Goal: Task Accomplishment & Management: Use online tool/utility

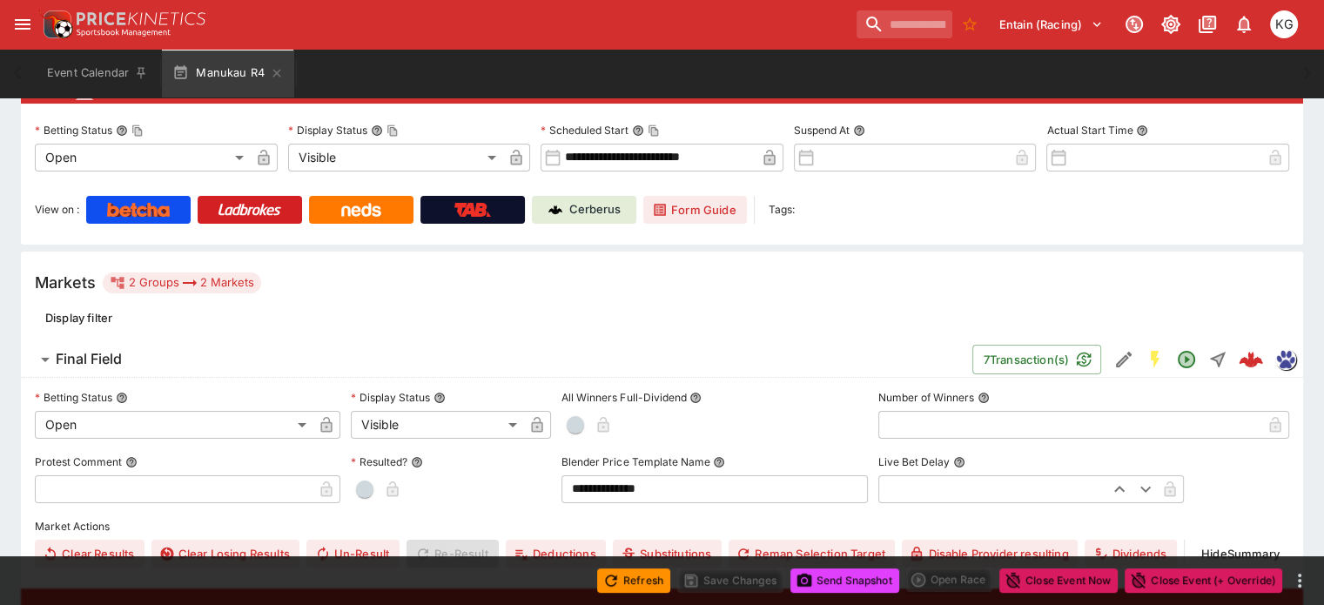
scroll to position [374, 0]
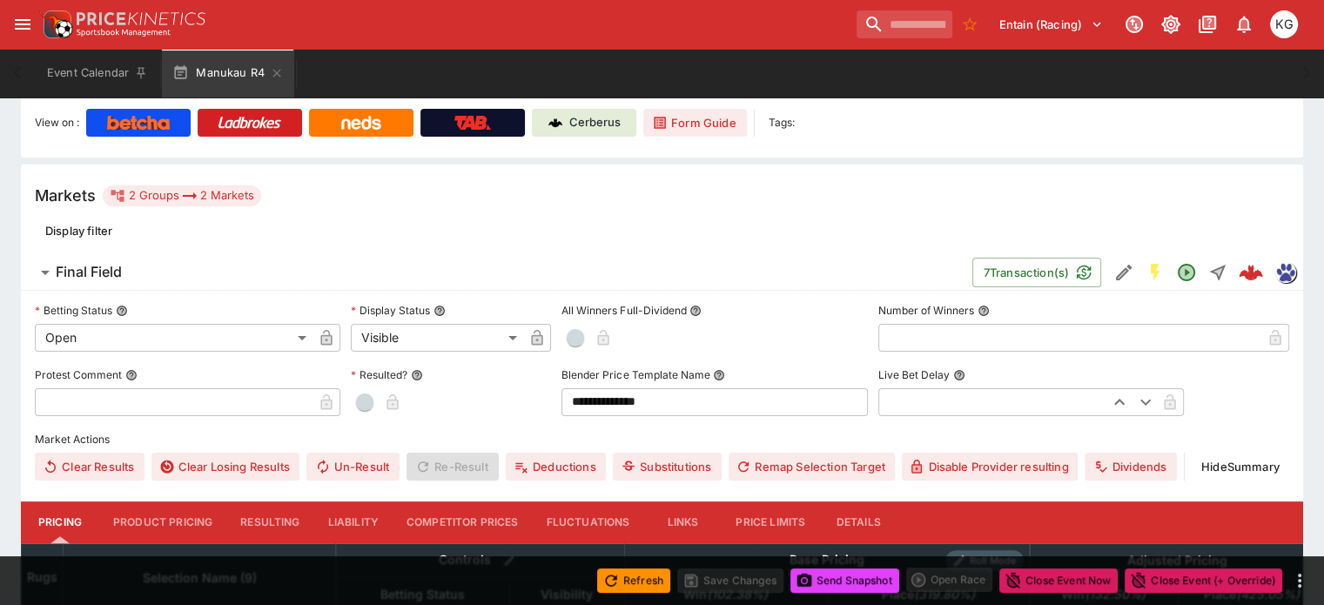
click at [261, 185] on div "Markets 2 Groups 2 Markets" at bounding box center [148, 195] width 226 height 21
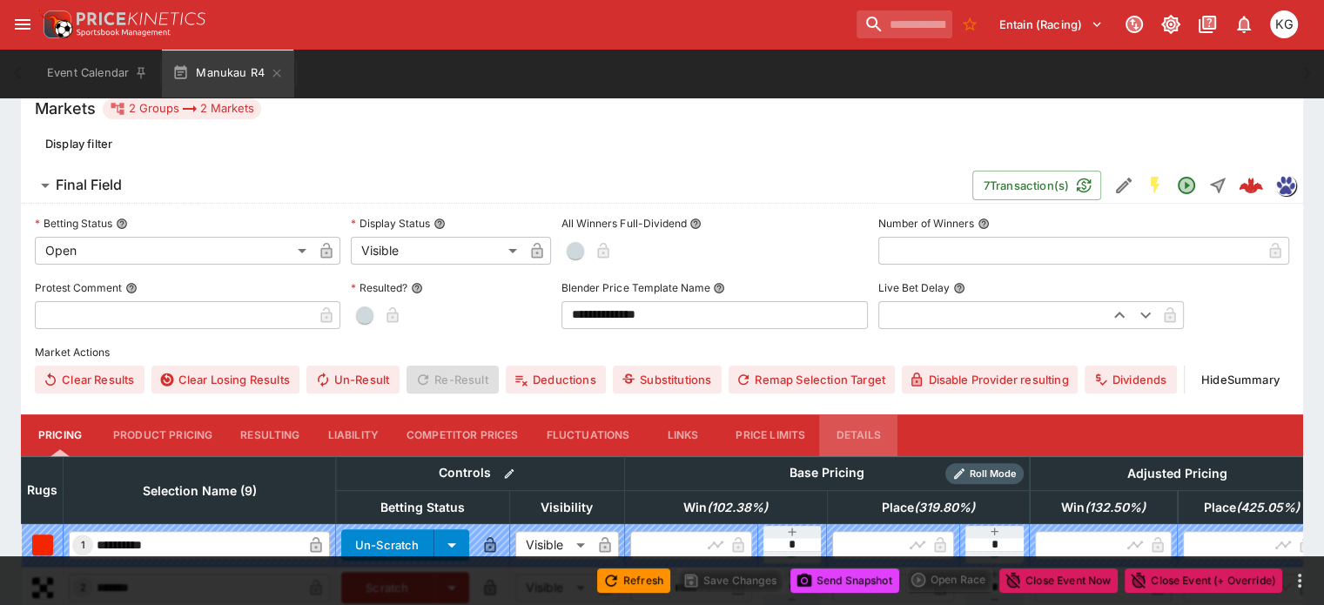
click at [883, 414] on button "Details" at bounding box center [858, 435] width 78 height 42
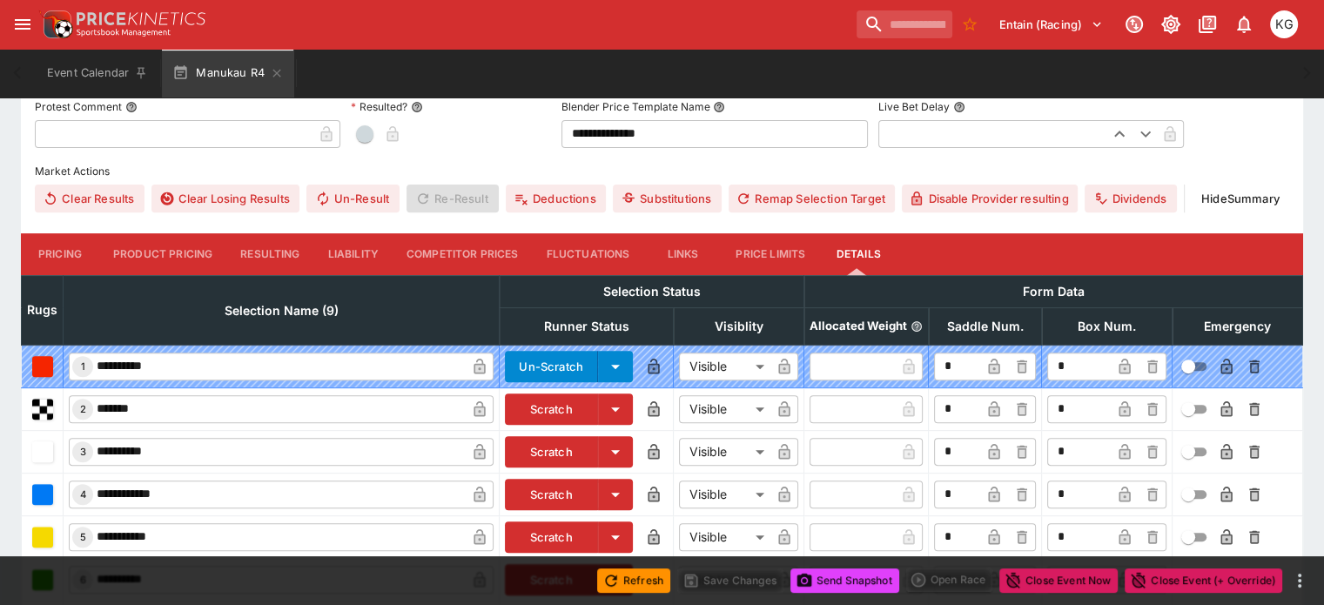
scroll to position [817, 0]
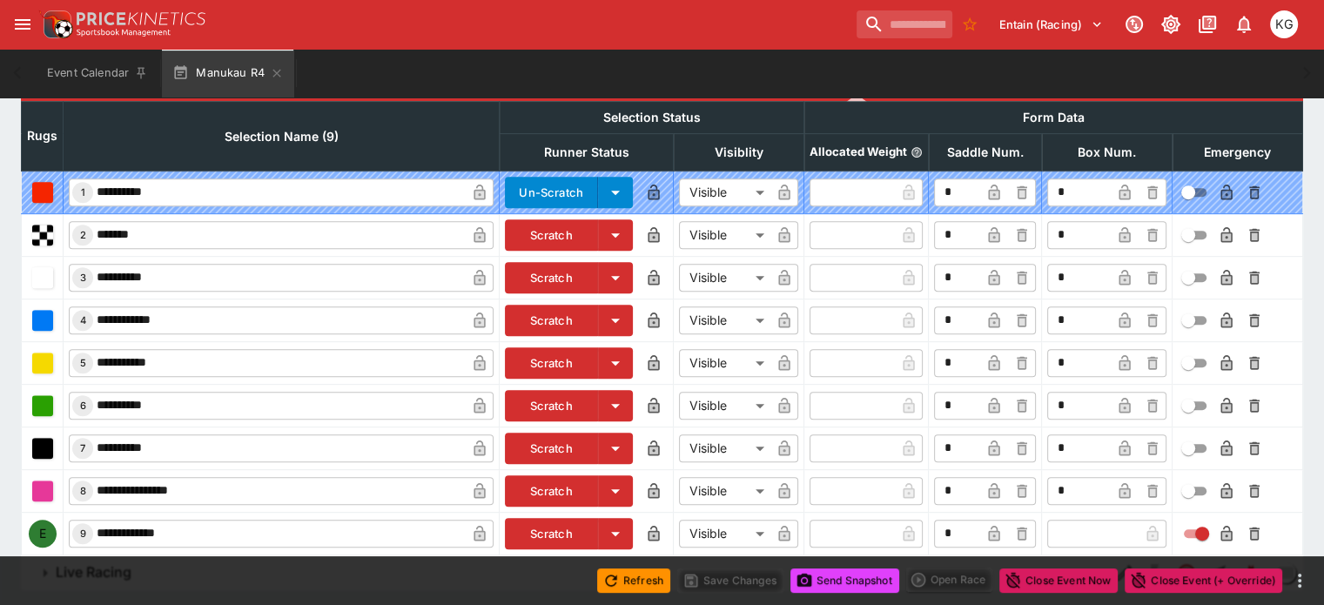
click at [1047, 520] on input "text" at bounding box center [1092, 534] width 91 height 28
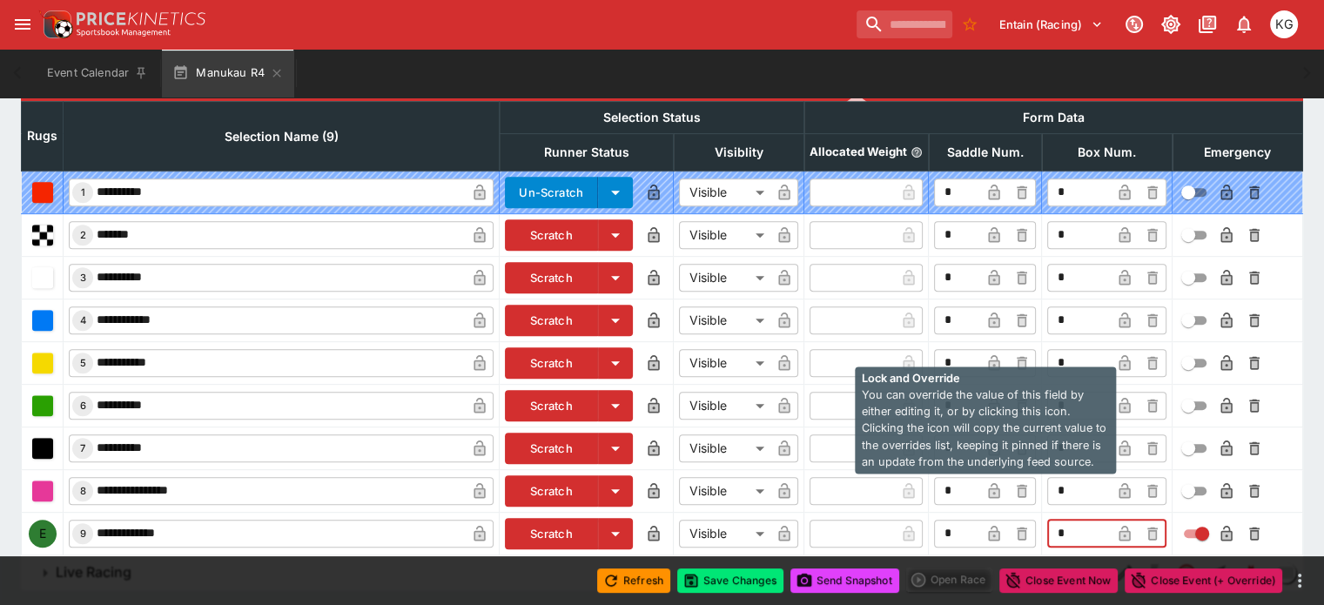
type input "*"
click at [1120, 532] on icon "button" at bounding box center [1124, 535] width 9 height 7
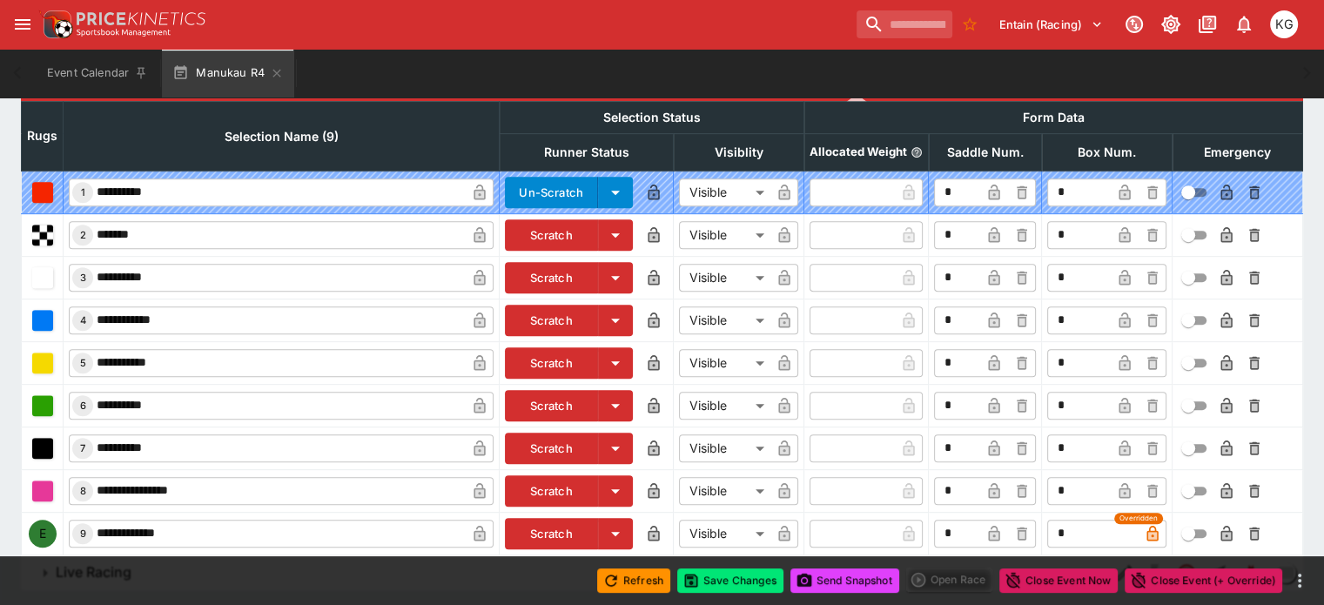
click at [1222, 532] on icon "button" at bounding box center [1226, 535] width 9 height 7
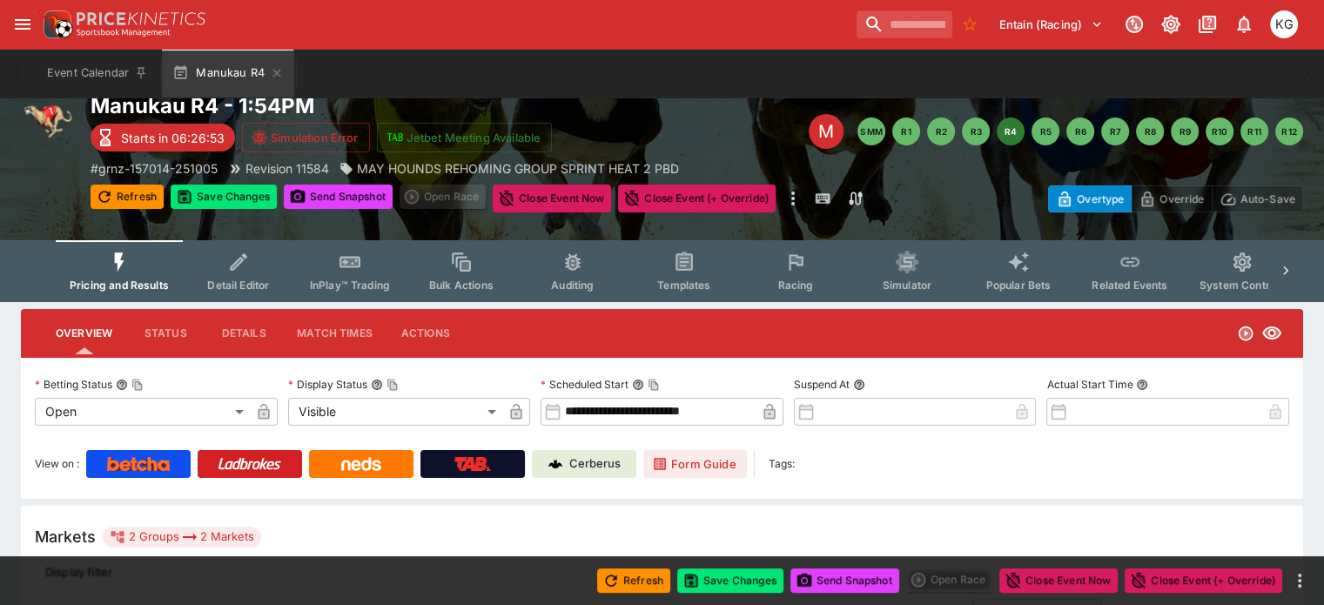
scroll to position [0, 0]
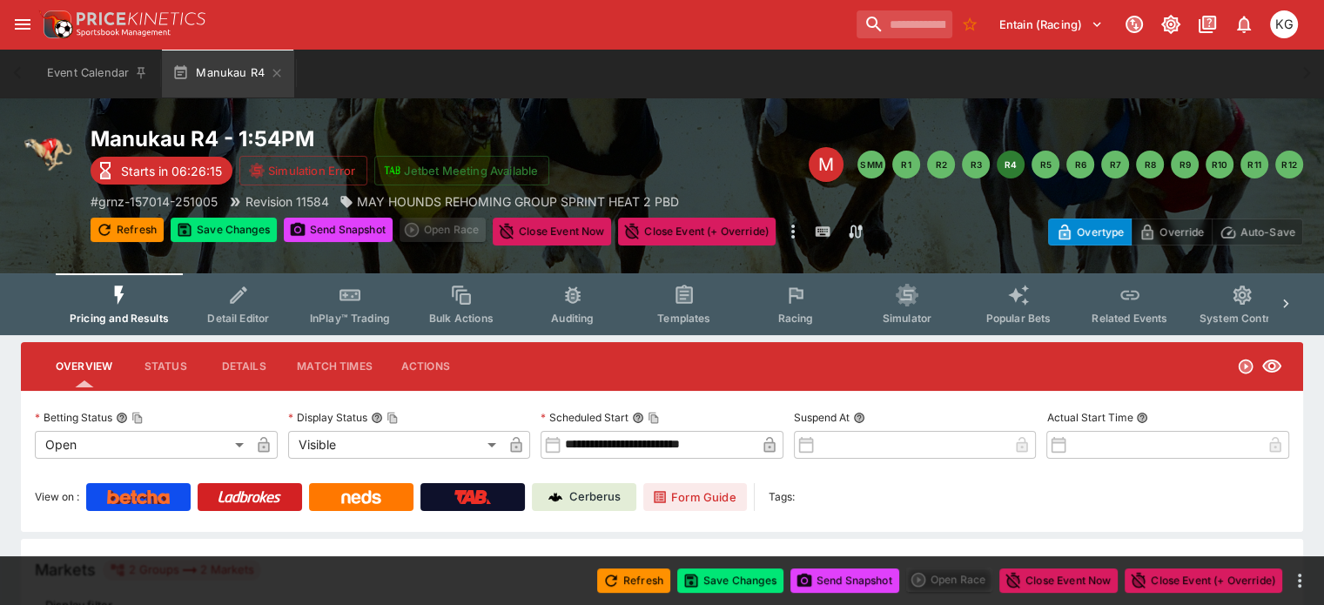
click at [805, 314] on span "Racing" at bounding box center [795, 318] width 36 height 13
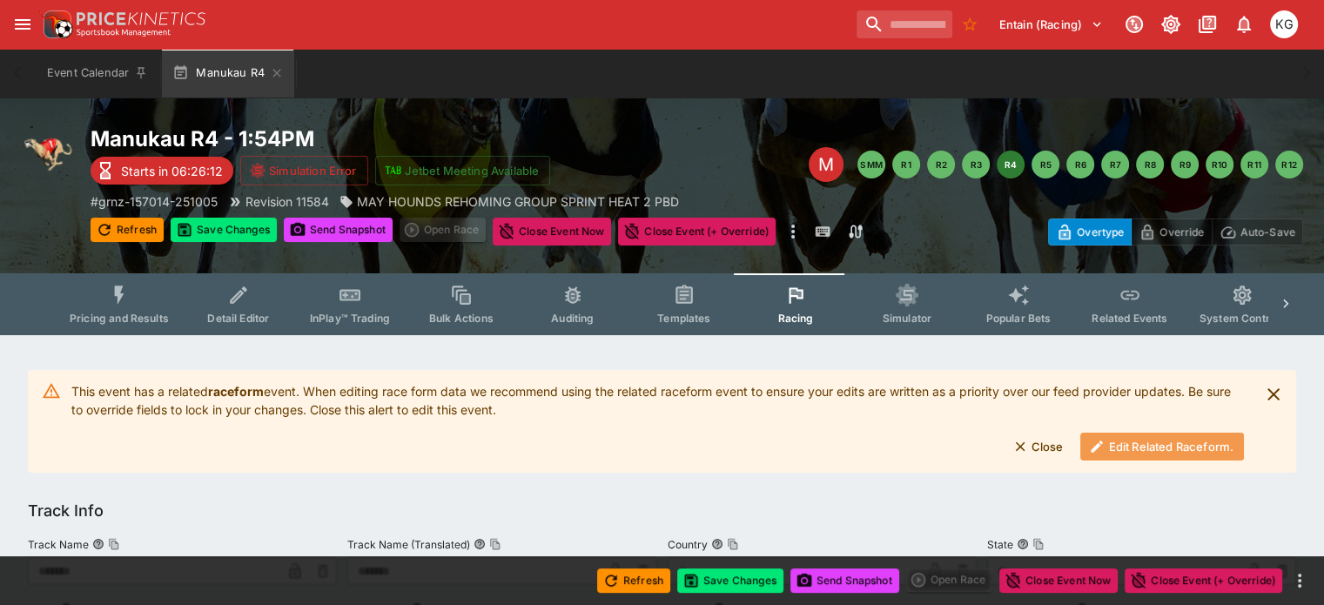
click at [1154, 449] on button "Edit Related Raceform." at bounding box center [1162, 447] width 164 height 28
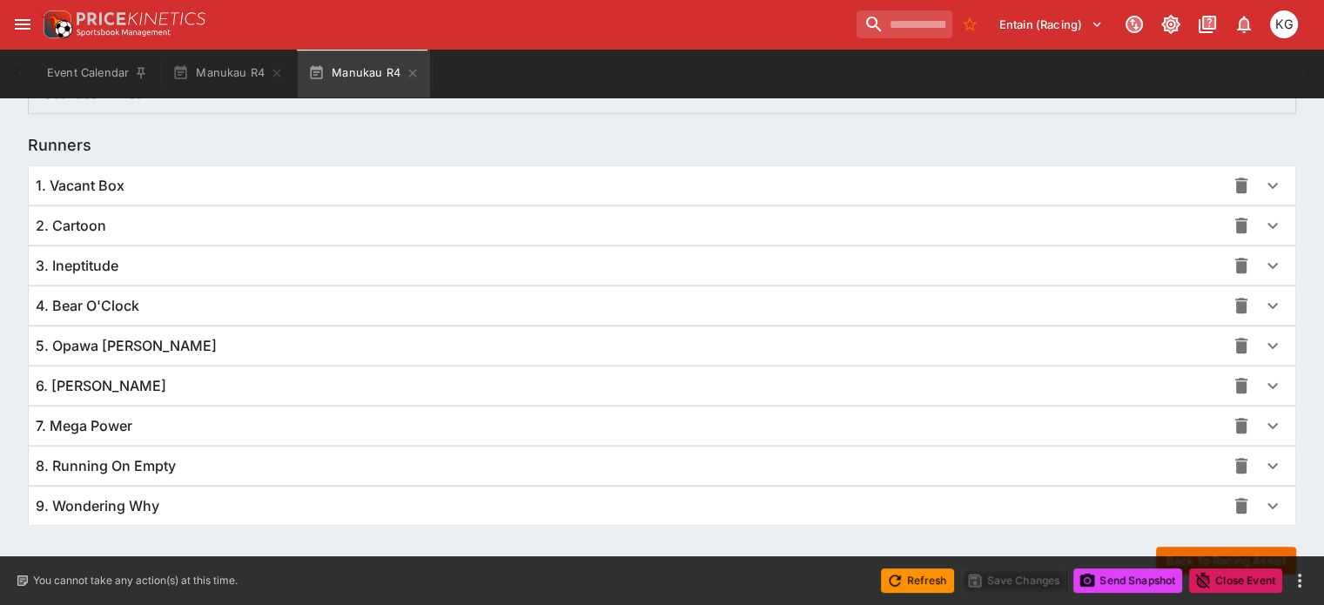
scroll to position [1231, 0]
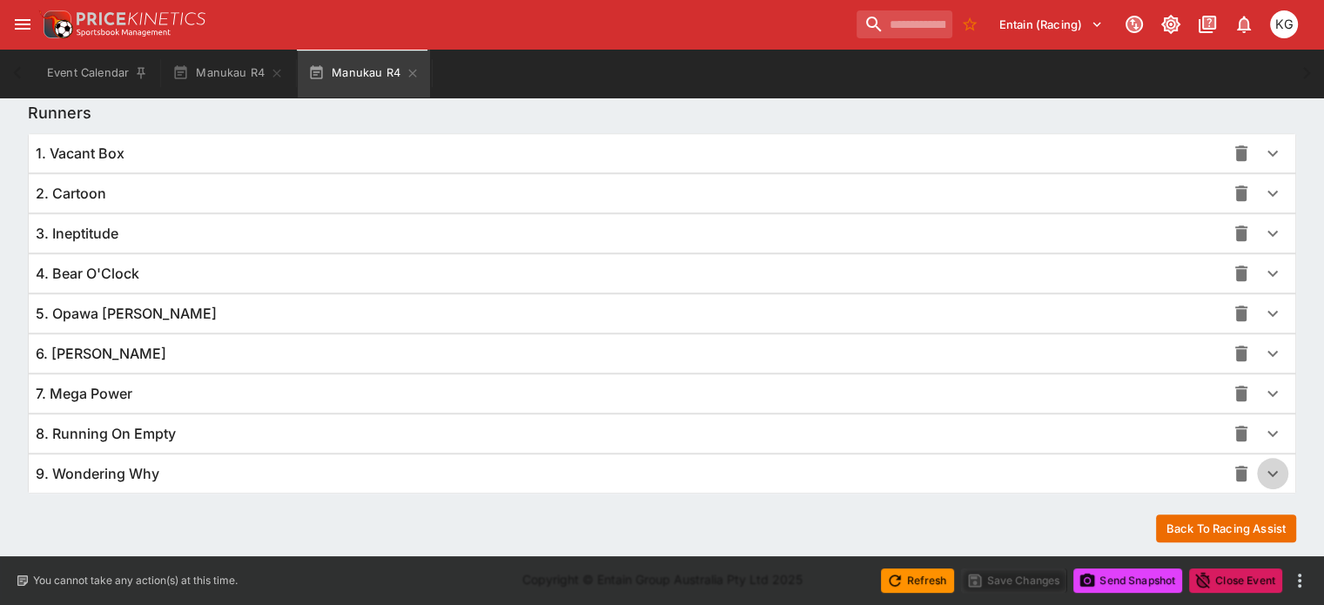
click at [1262, 471] on icon "button" at bounding box center [1272, 473] width 21 height 21
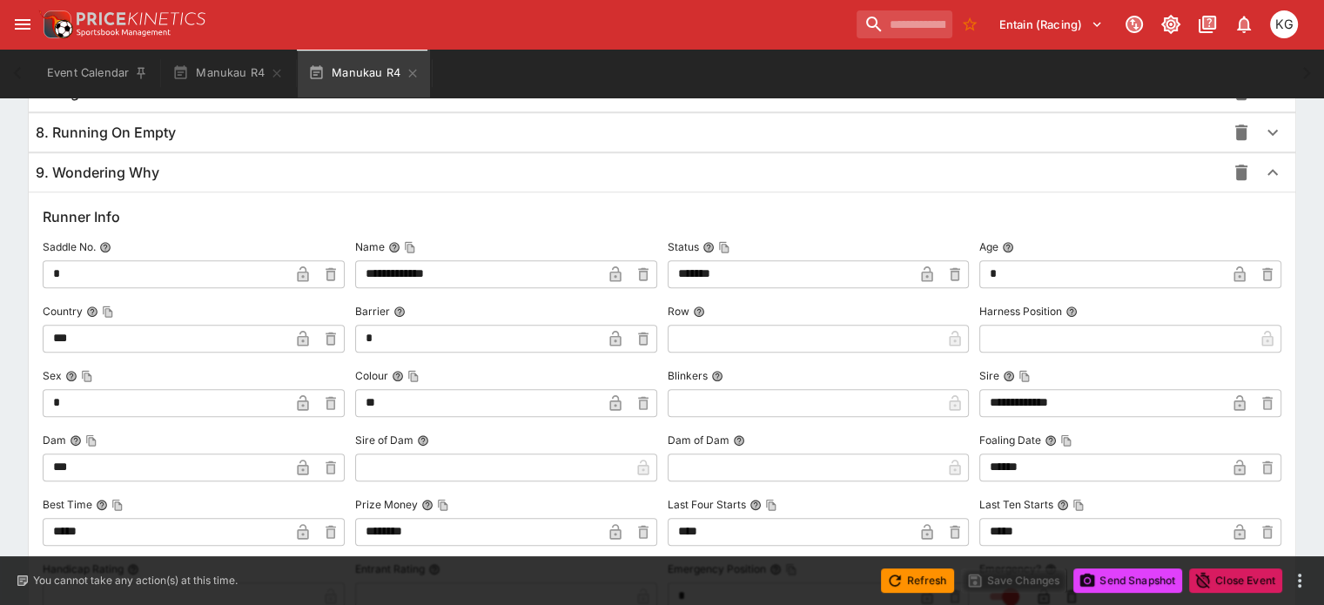
scroll to position [1666, 0]
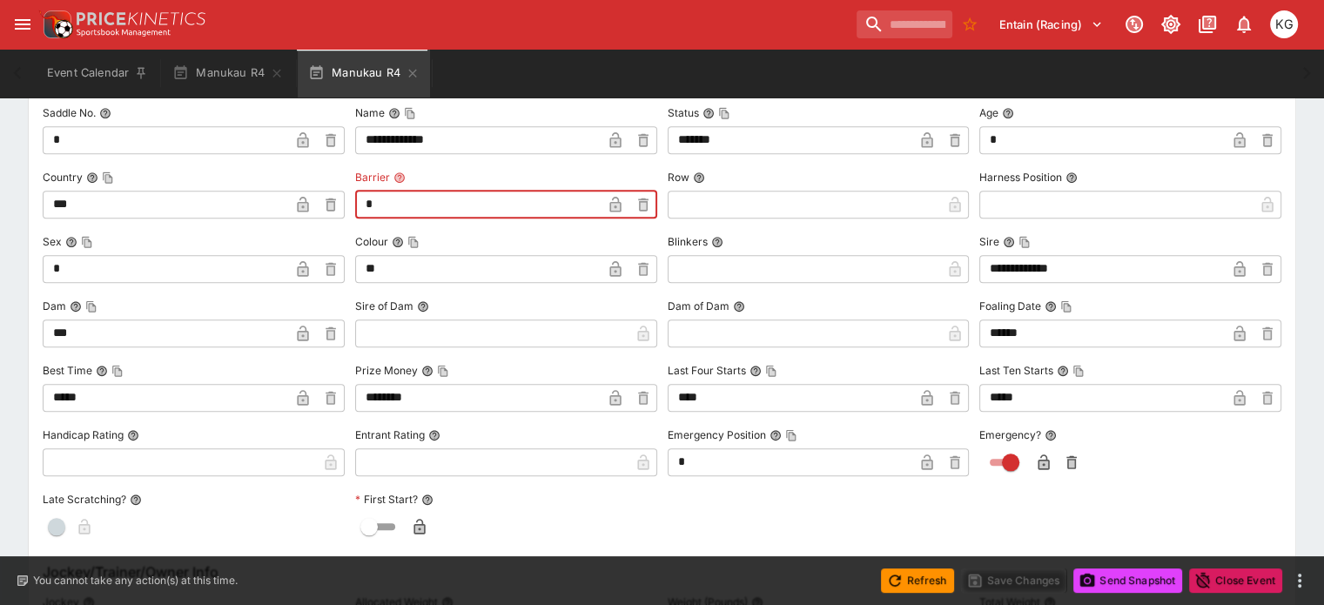
drag, startPoint x: 382, startPoint y: 197, endPoint x: 339, endPoint y: 197, distance: 43.5
click at [339, 197] on div "**********" at bounding box center [662, 320] width 1239 height 441
type input "*"
click at [614, 203] on icon "button" at bounding box center [614, 205] width 11 height 16
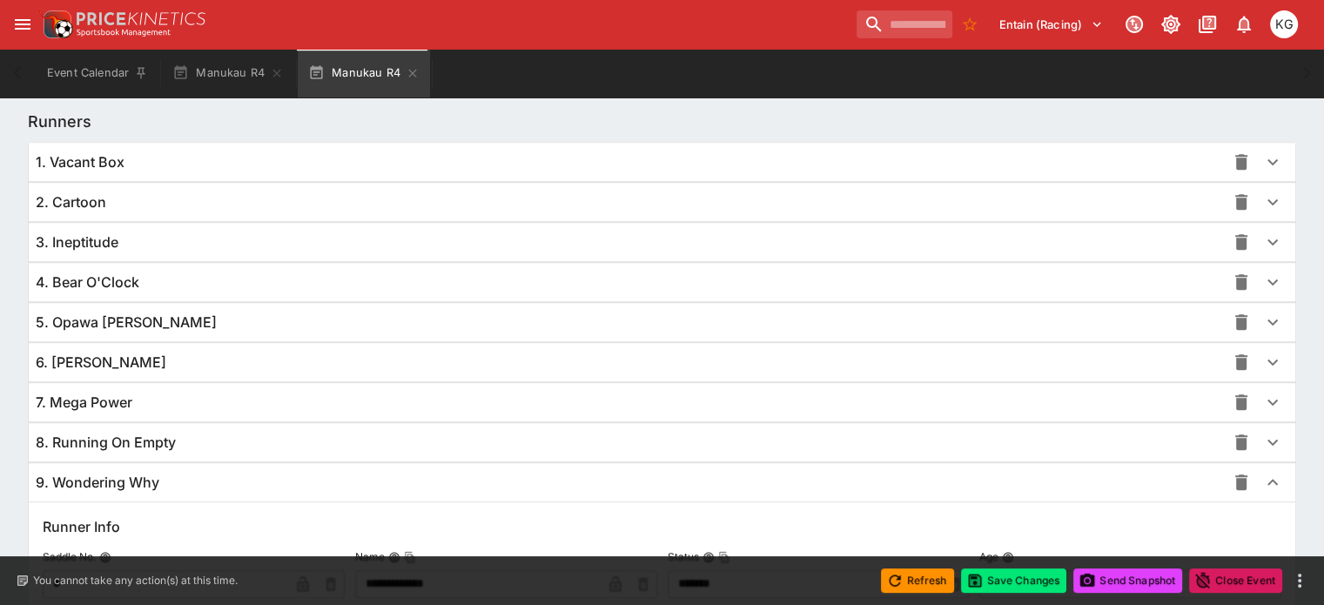
scroll to position [1144, 0]
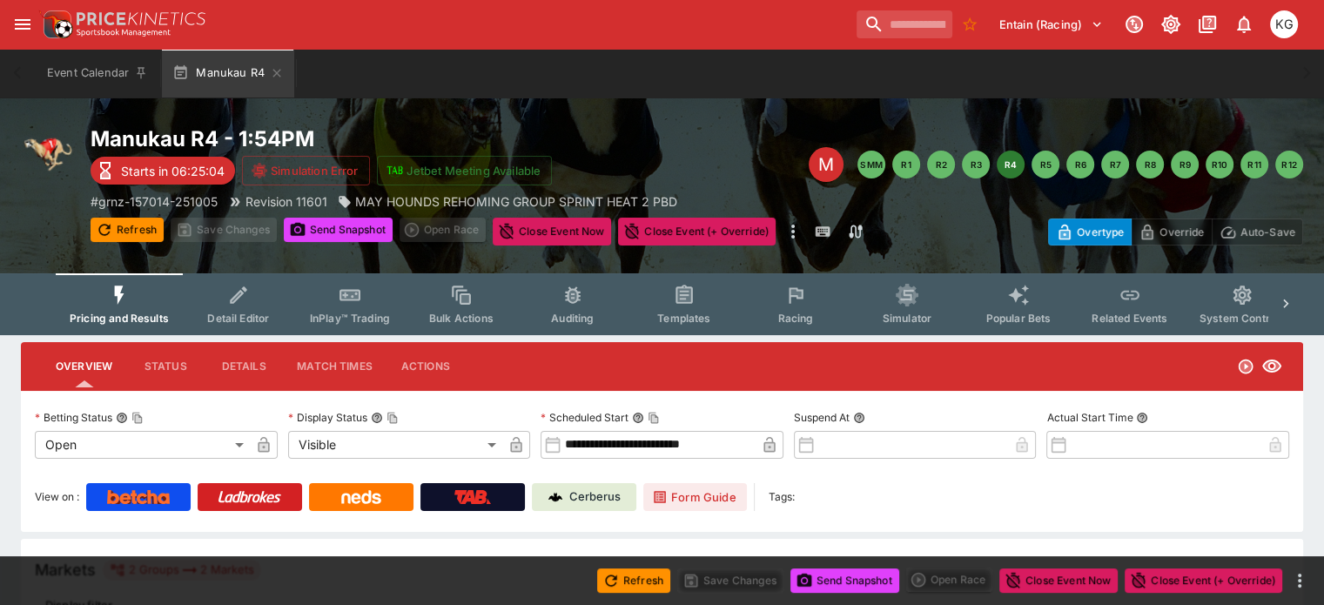
click at [813, 315] on span "Racing" at bounding box center [795, 318] width 36 height 13
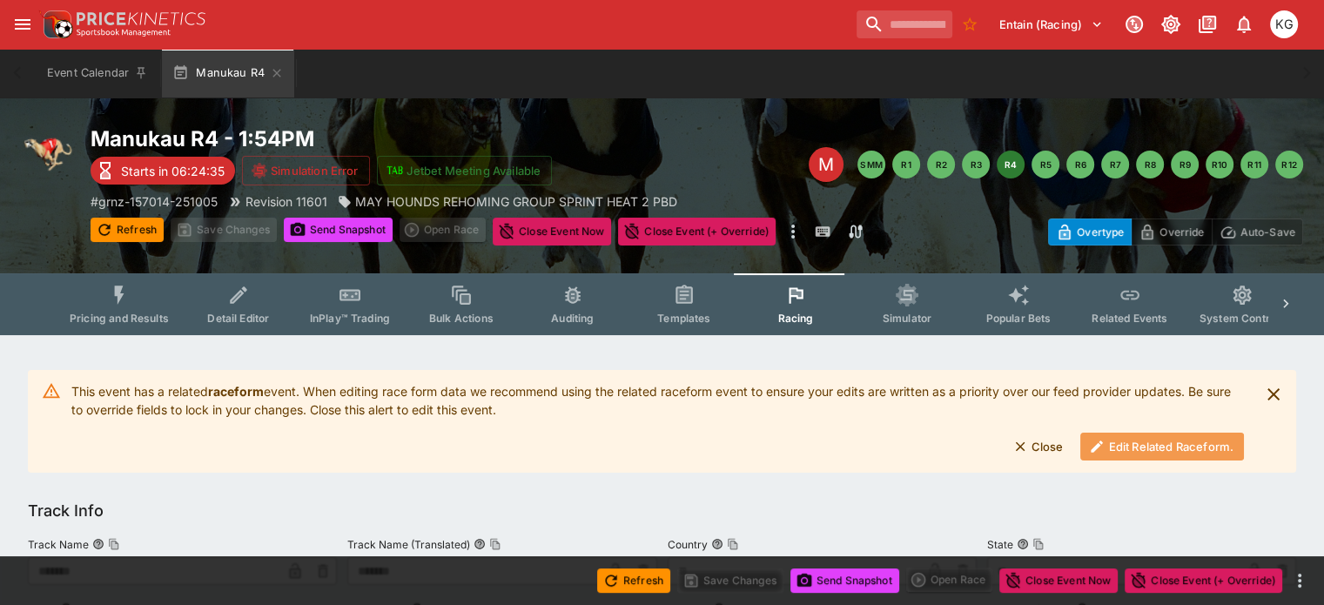
click at [1149, 441] on button "Edit Related Raceform." at bounding box center [1162, 447] width 164 height 28
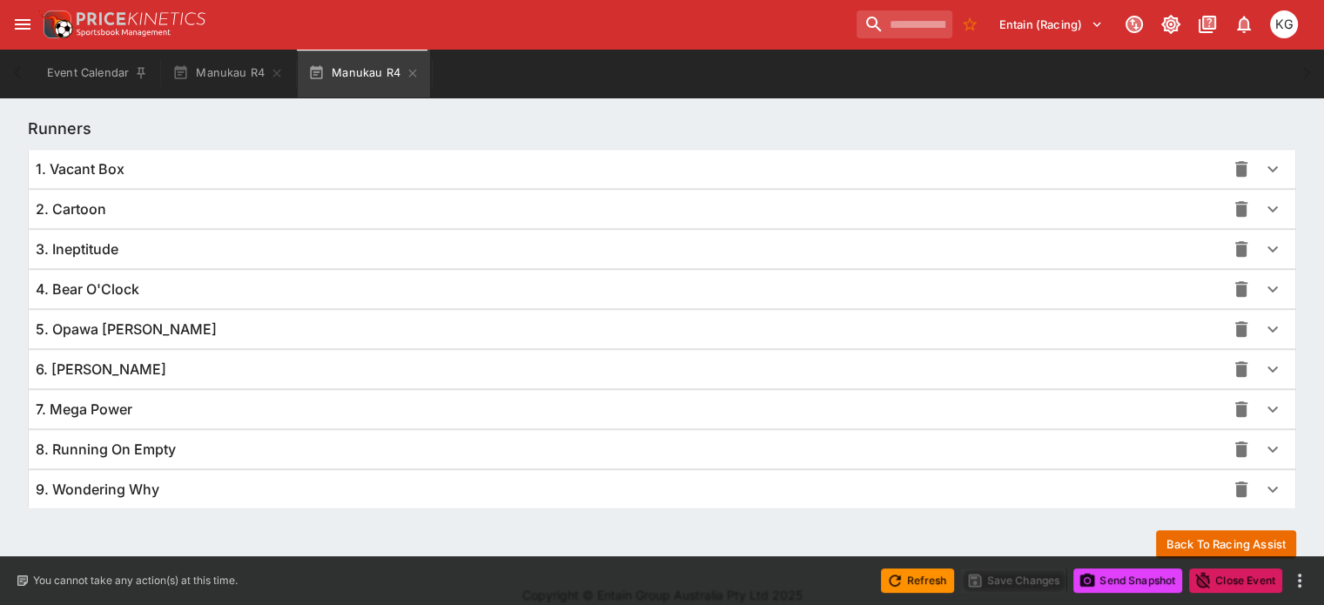
scroll to position [1231, 0]
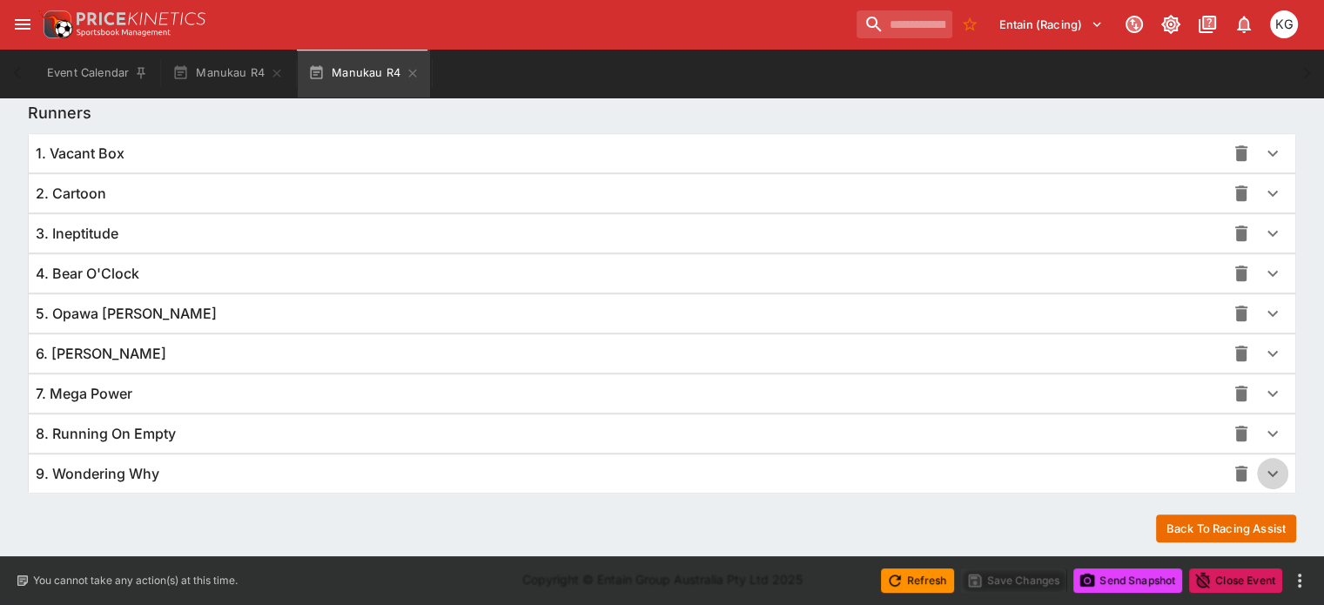
click at [1262, 471] on icon "button" at bounding box center [1272, 473] width 21 height 21
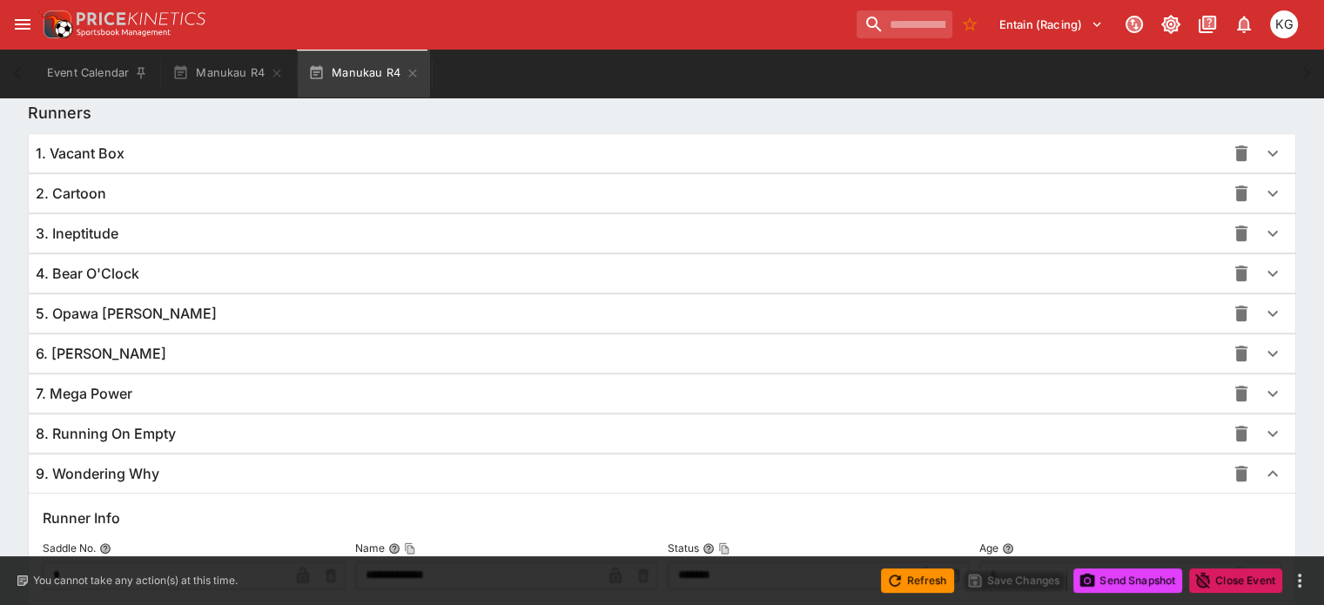
scroll to position [1492, 0]
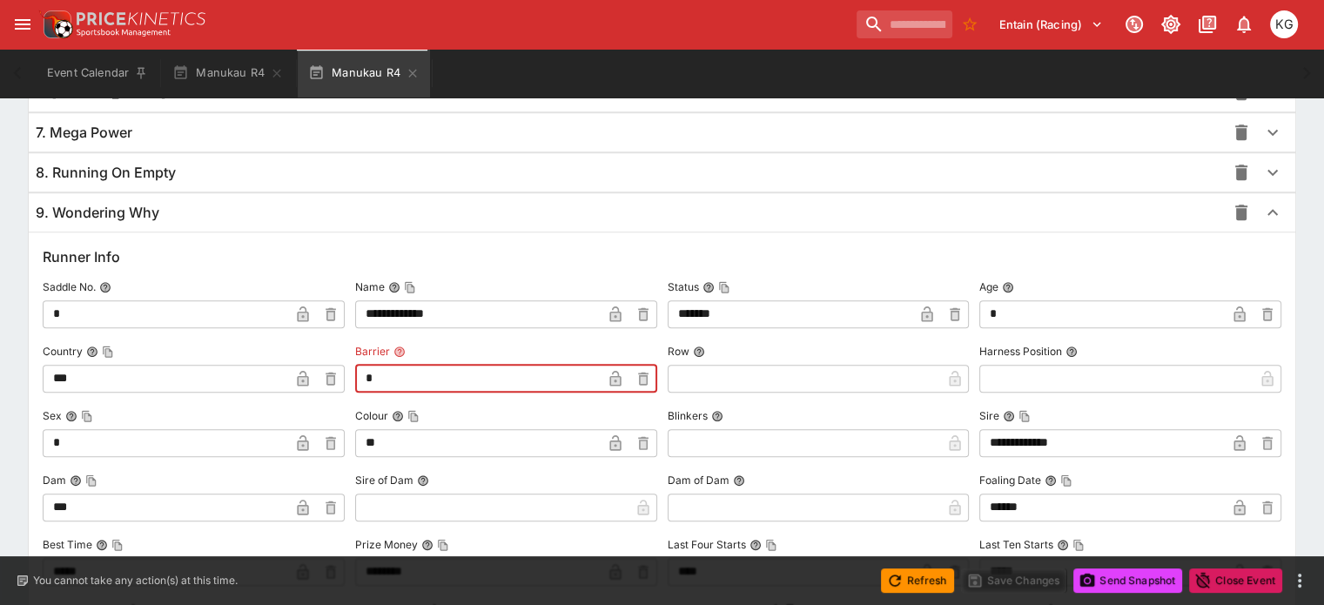
drag, startPoint x: 413, startPoint y: 377, endPoint x: 340, endPoint y: 366, distance: 73.1
click at [340, 366] on div "**********" at bounding box center [662, 494] width 1239 height 441
type input "*"
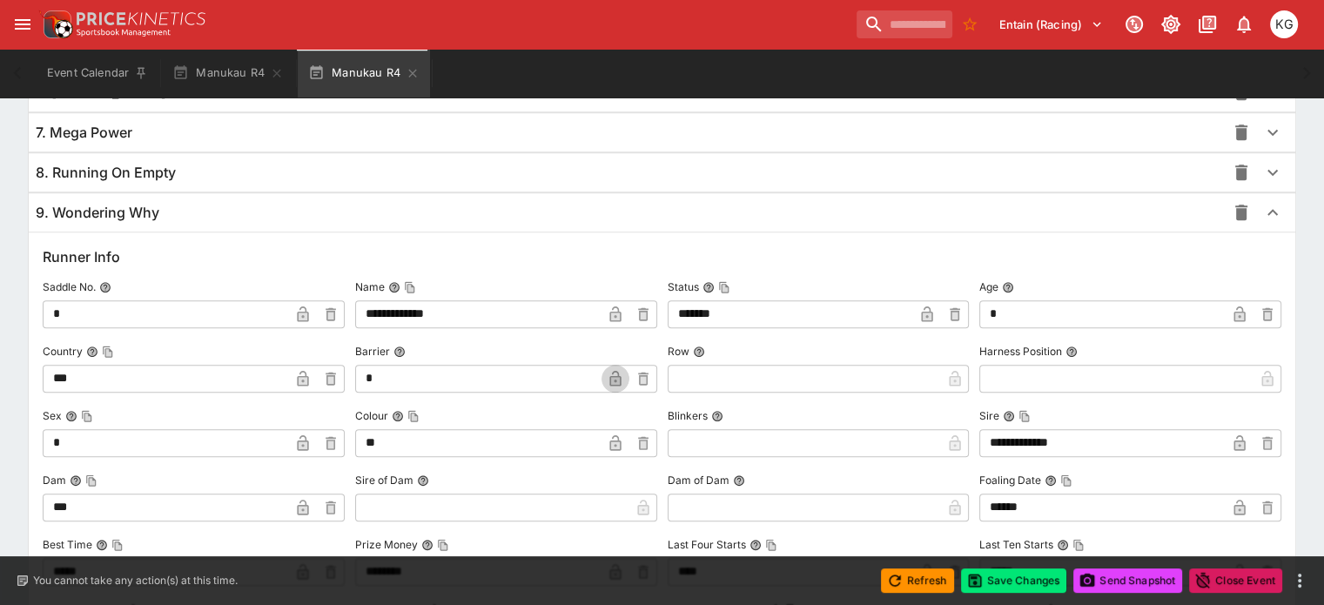
click at [613, 377] on icon "button" at bounding box center [615, 380] width 9 height 7
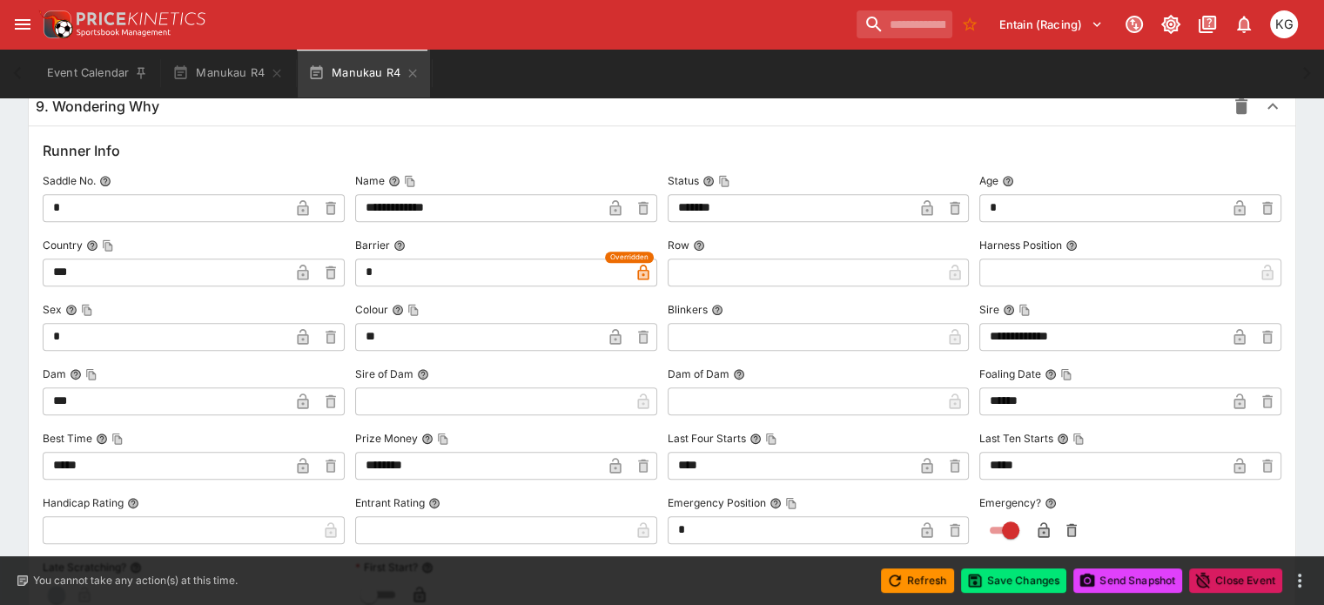
scroll to position [1666, 0]
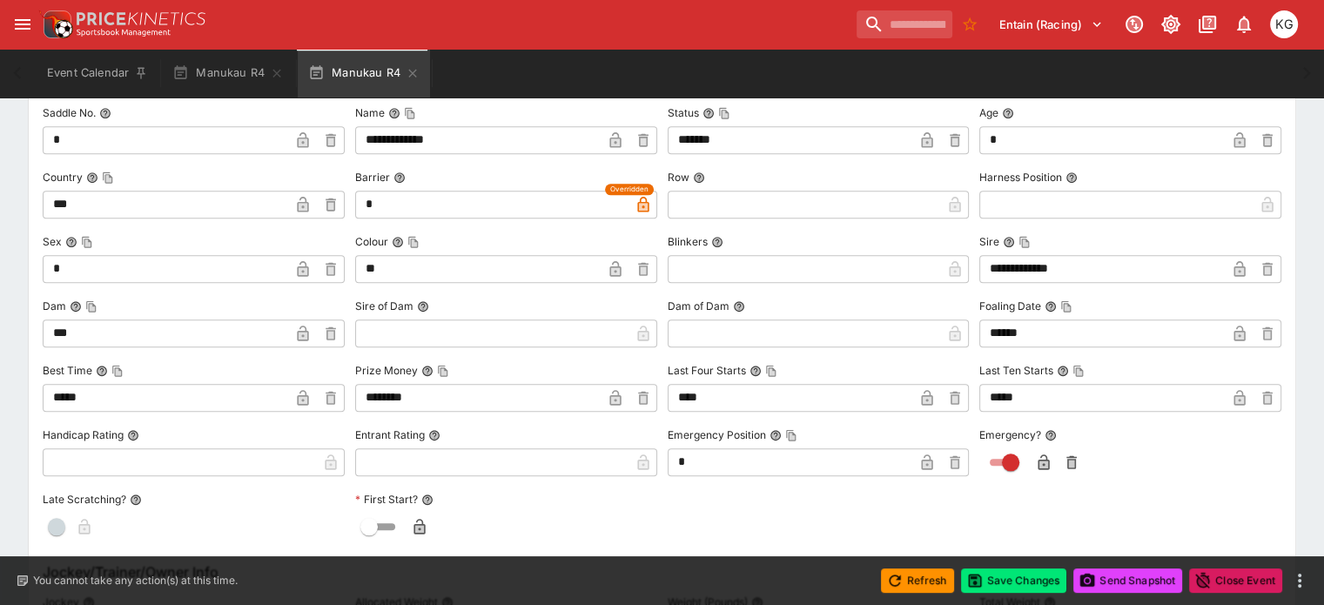
click at [934, 521] on div "**********" at bounding box center [662, 320] width 1239 height 441
click at [1039, 461] on icon "button" at bounding box center [1043, 464] width 9 height 7
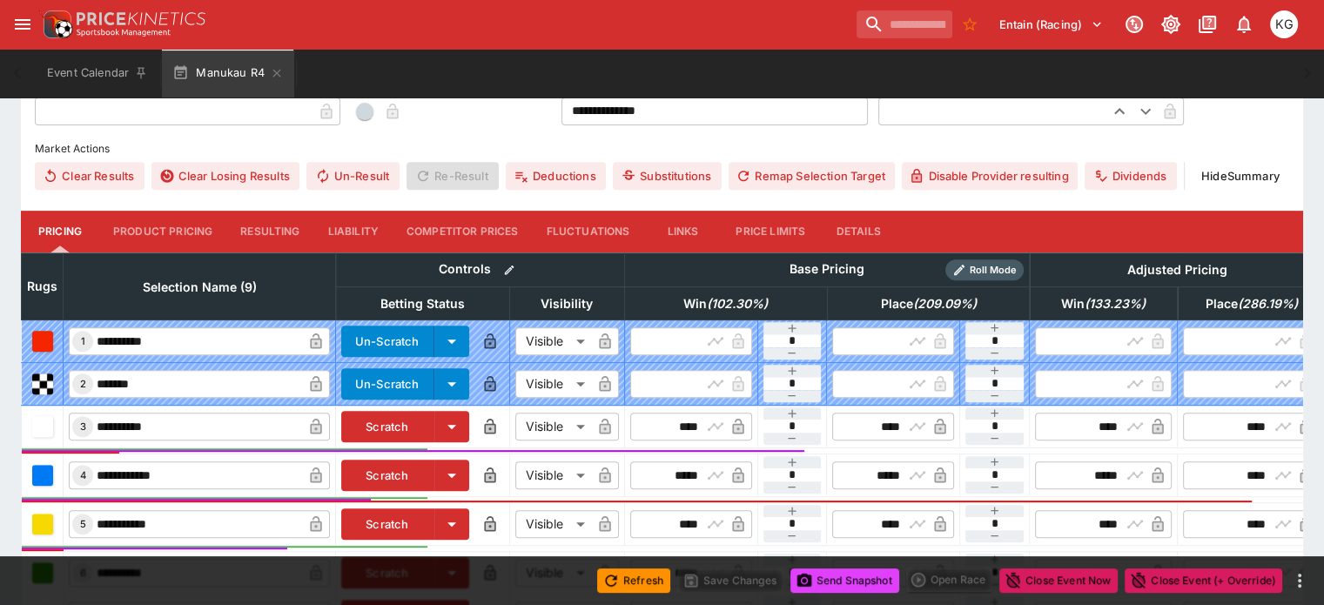
scroll to position [696, 0]
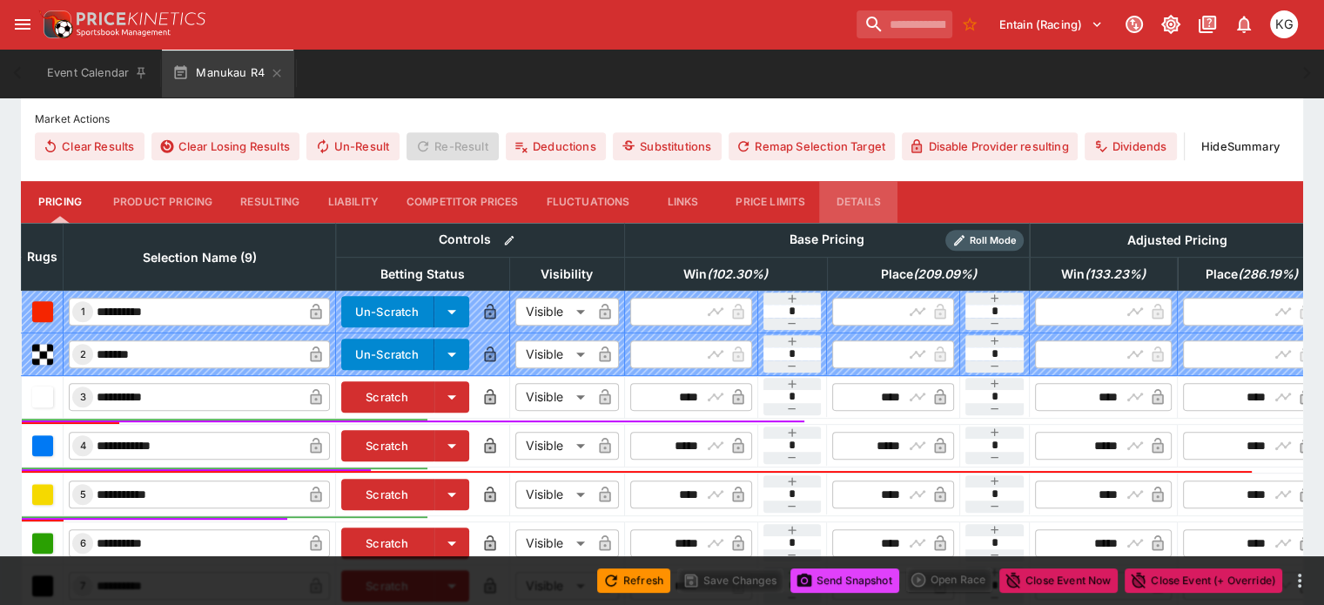
click at [891, 181] on button "Details" at bounding box center [858, 202] width 78 height 42
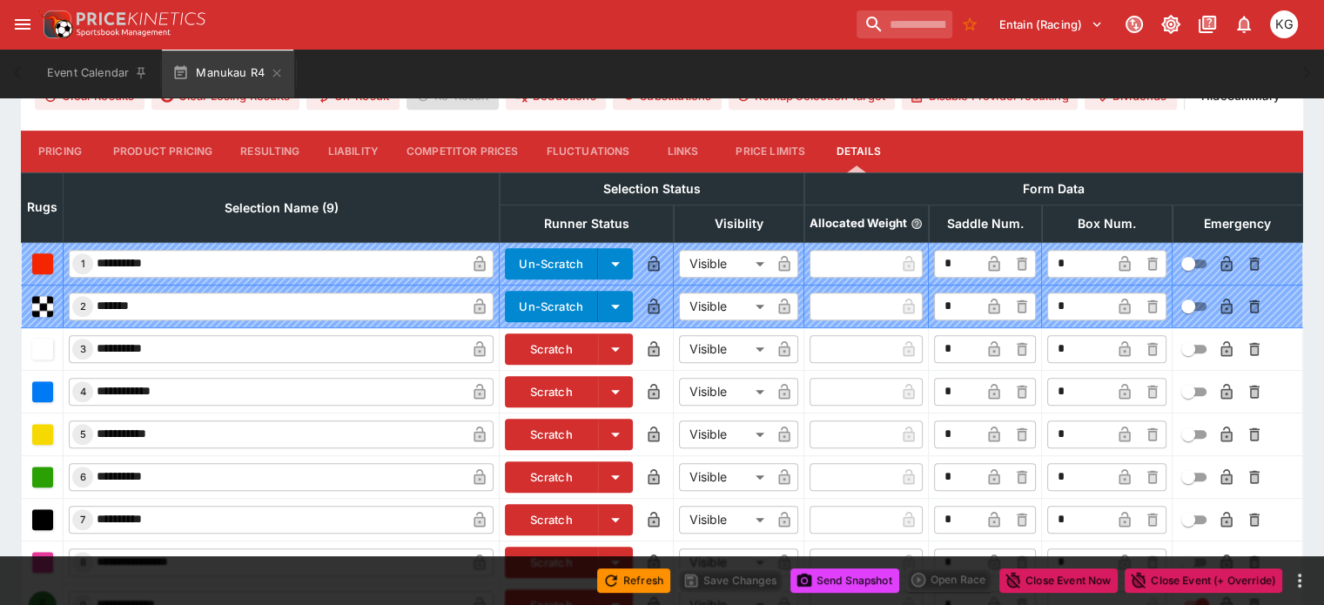
scroll to position [732, 0]
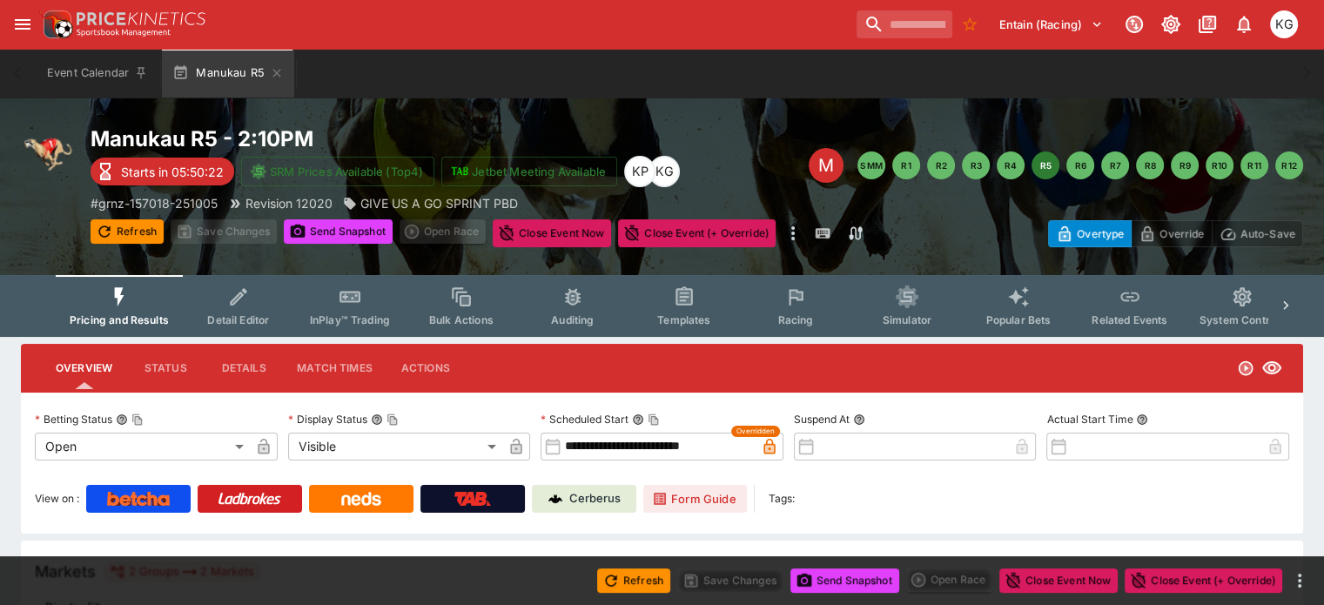
click at [813, 314] on span "Racing" at bounding box center [795, 319] width 36 height 13
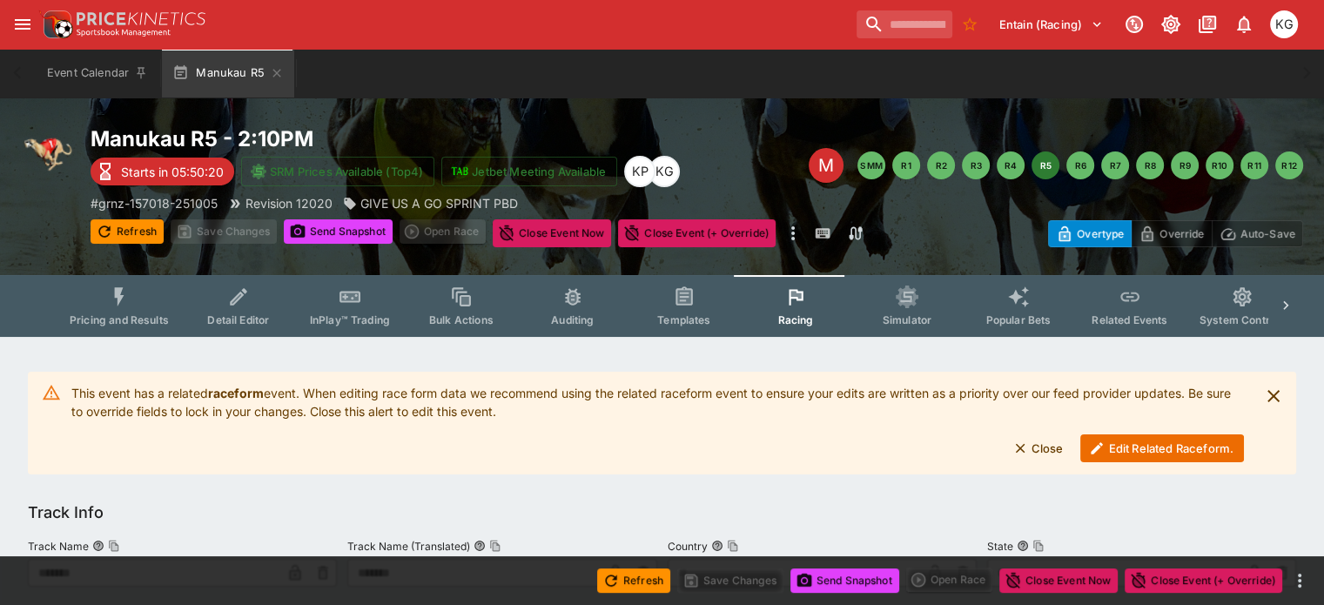
click at [1151, 449] on button "Edit Related Raceform." at bounding box center [1162, 448] width 164 height 28
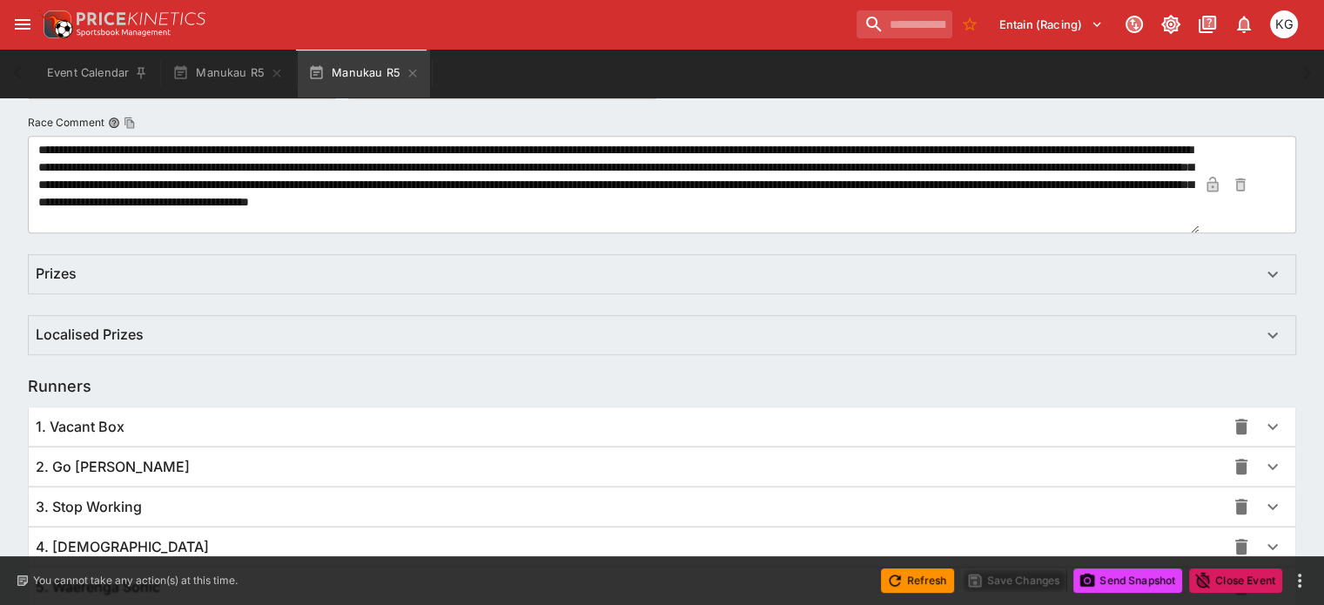
scroll to position [1271, 0]
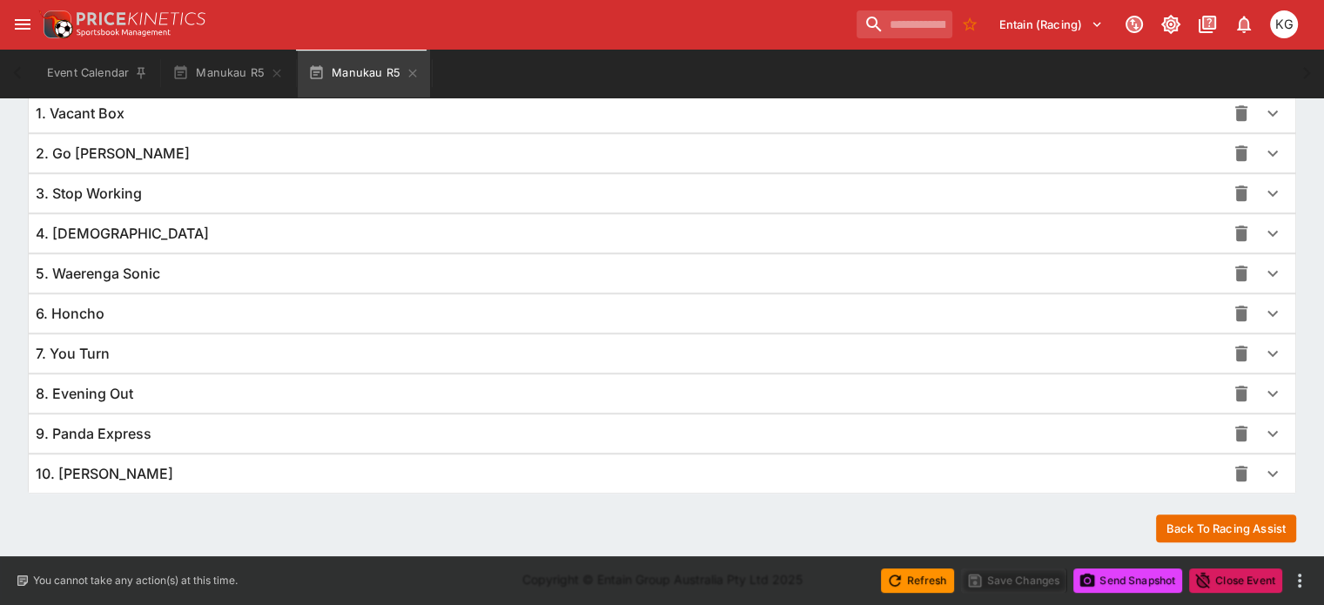
click at [1262, 434] on icon "button" at bounding box center [1272, 433] width 21 height 21
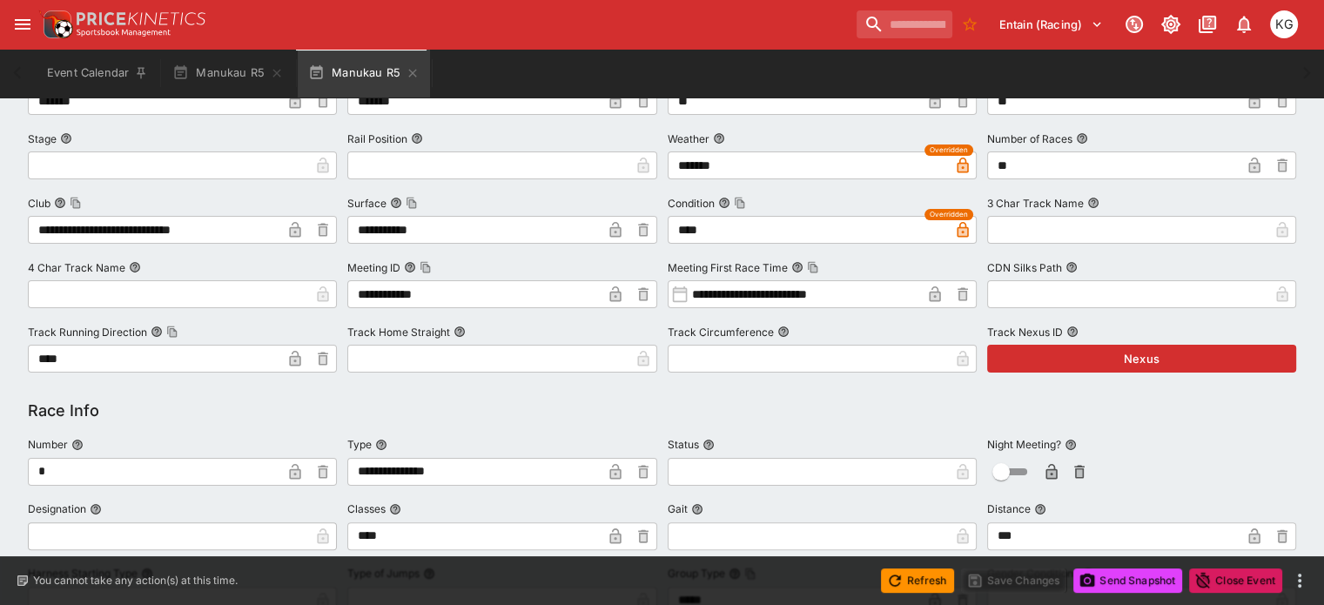
scroll to position [0, 0]
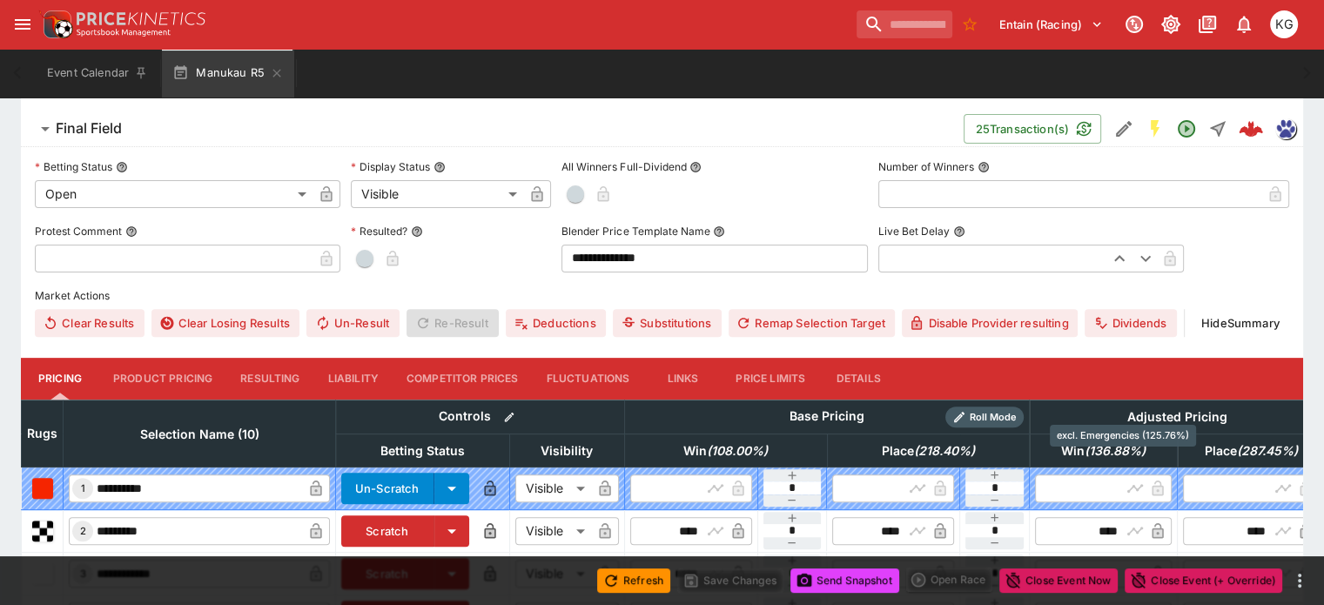
scroll to position [522, 0]
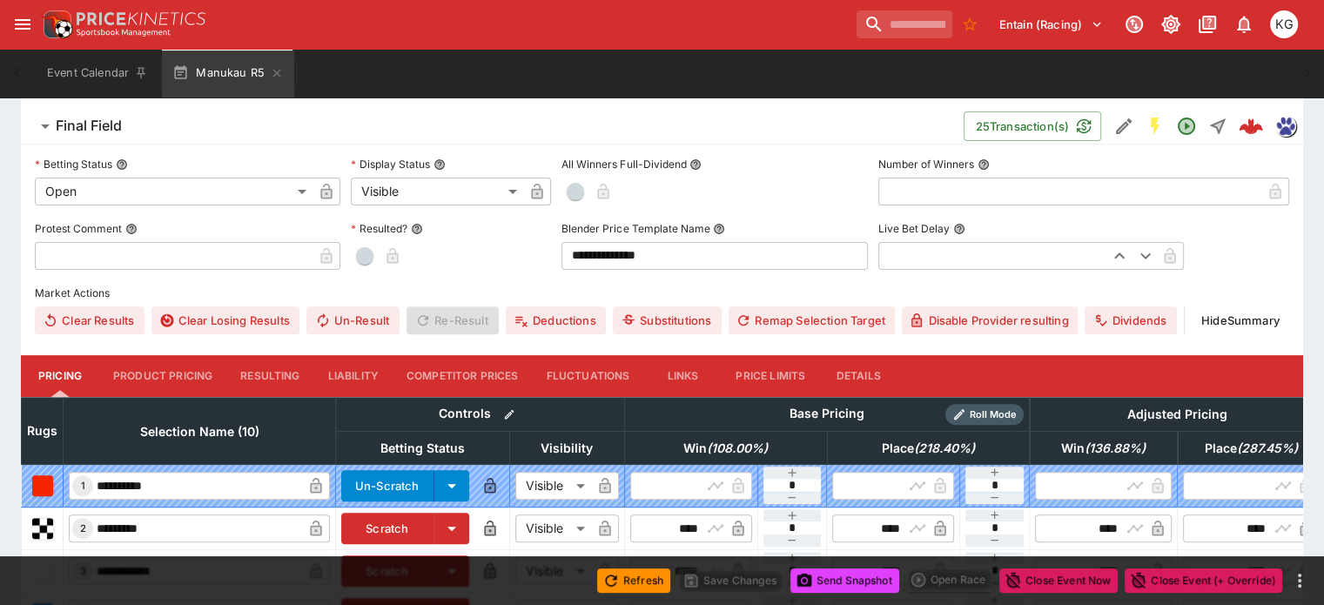
click at [895, 355] on button "Details" at bounding box center [858, 376] width 78 height 42
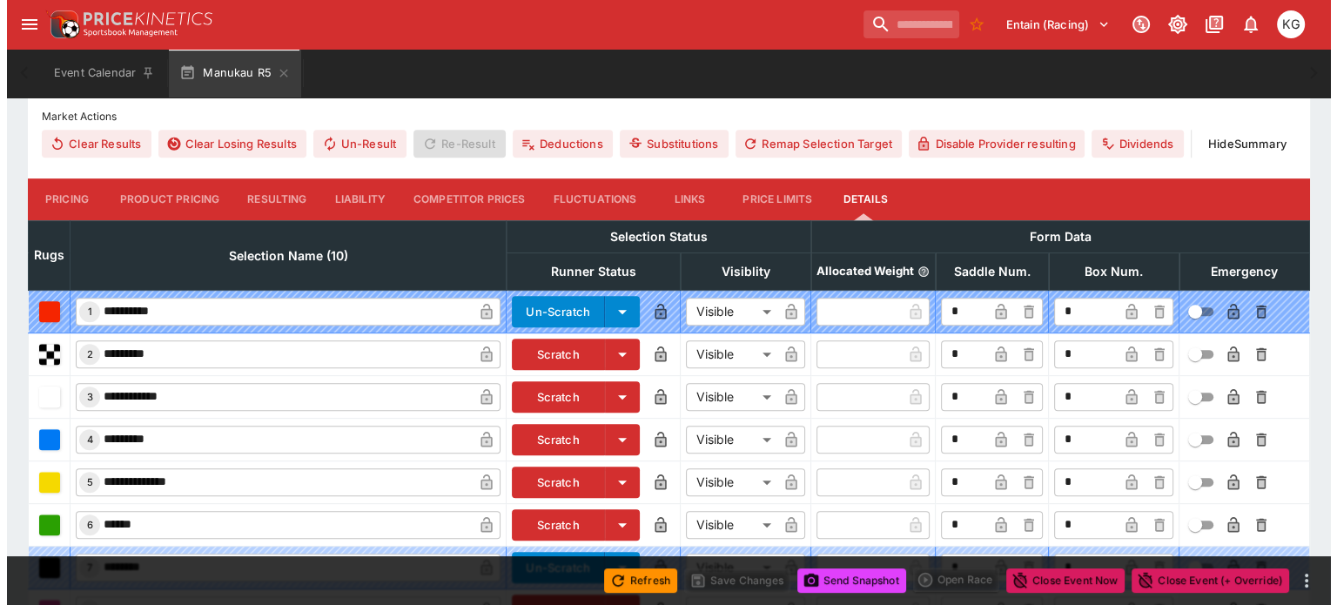
scroll to position [862, 0]
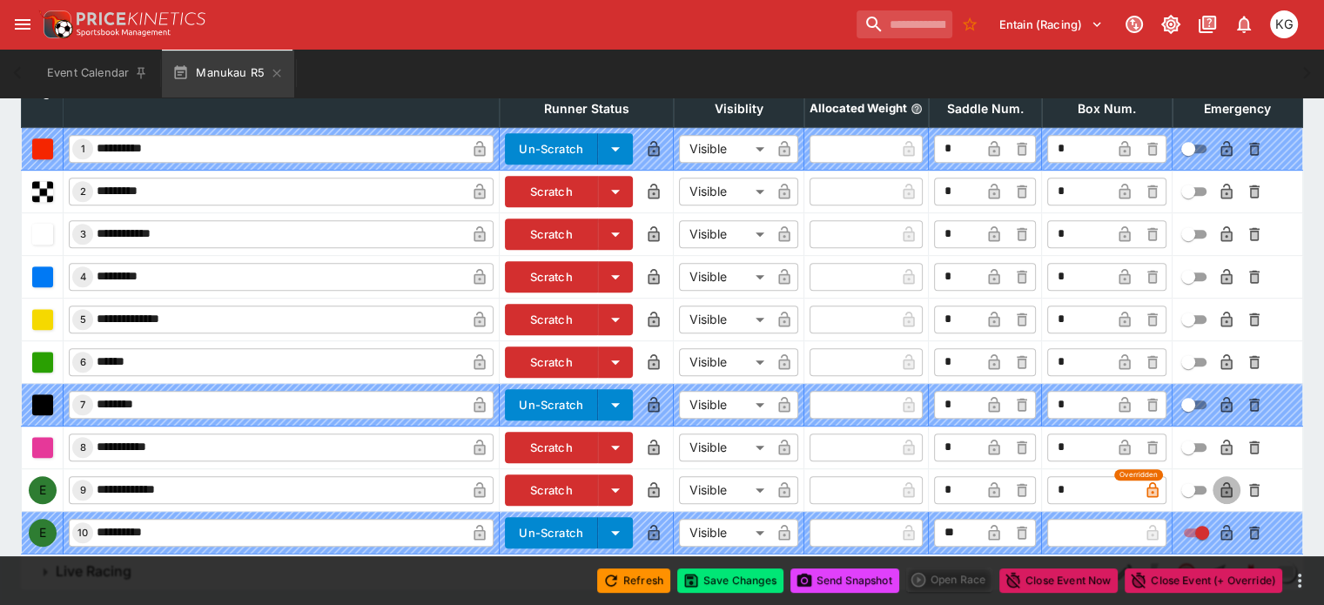
click at [1221, 482] on icon "button" at bounding box center [1226, 490] width 11 height 16
click at [737, 582] on button "Save Changes" at bounding box center [730, 580] width 106 height 24
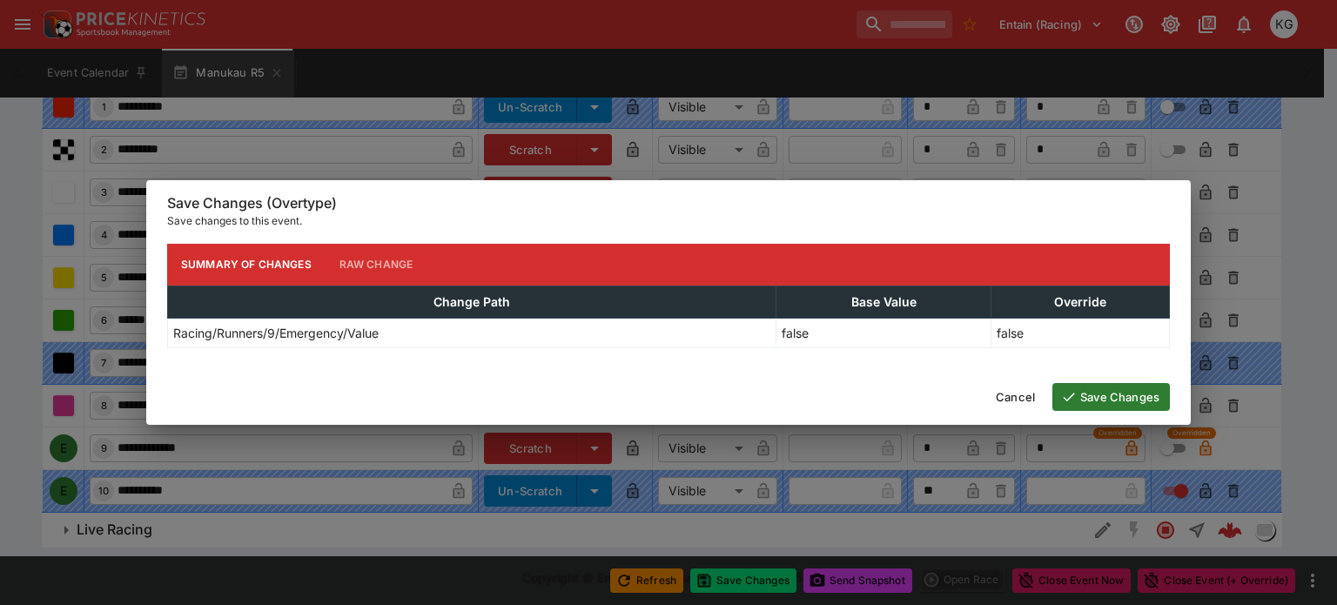
click at [1117, 394] on button "Save Changes" at bounding box center [1112, 397] width 118 height 28
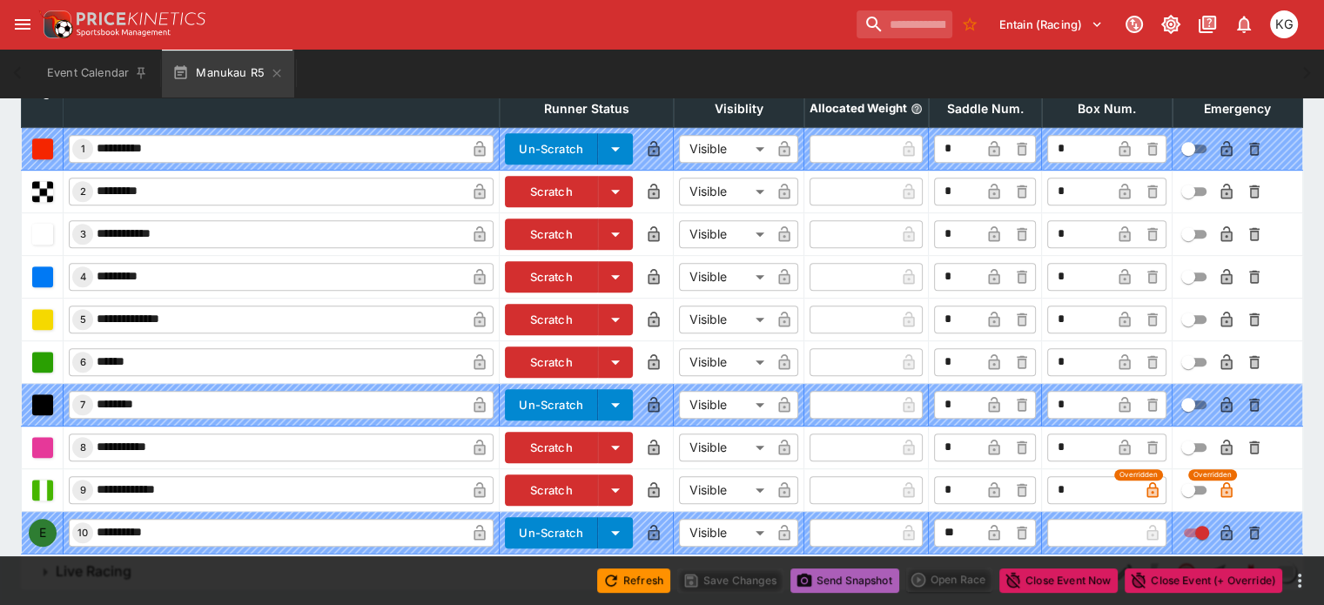
click at [845, 582] on button "Send Snapshot" at bounding box center [844, 580] width 109 height 24
